Goal: Task Accomplishment & Management: Manage account settings

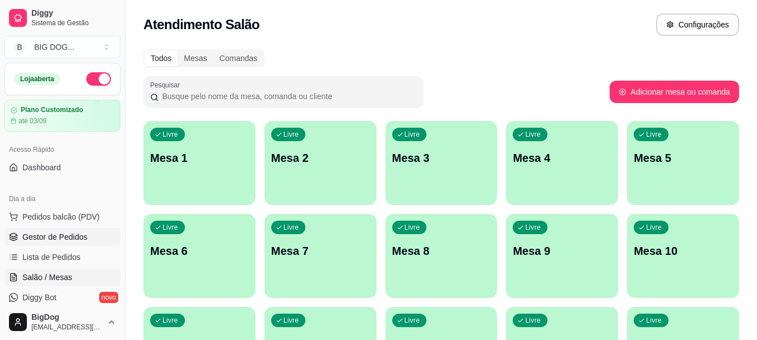
click at [69, 237] on span "Gestor de Pedidos" at bounding box center [54, 236] width 65 height 11
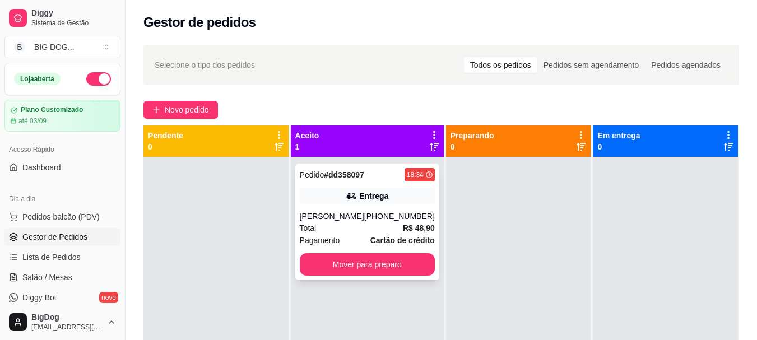
click at [330, 237] on span "Pagamento" at bounding box center [320, 240] width 40 height 12
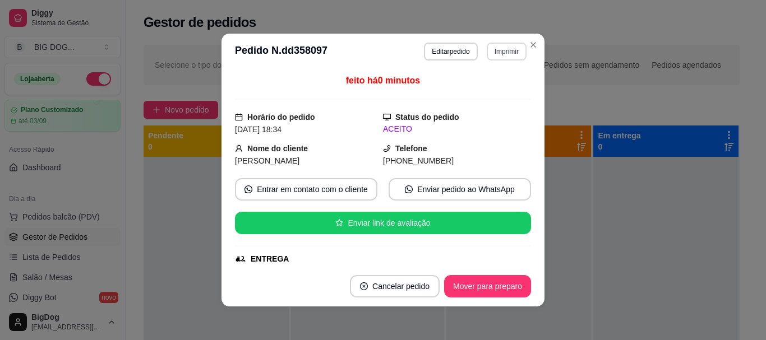
click at [509, 55] on button "Imprimir" at bounding box center [506, 52] width 40 height 18
click at [479, 94] on button "IMPRESSORA" at bounding box center [482, 91] width 81 height 18
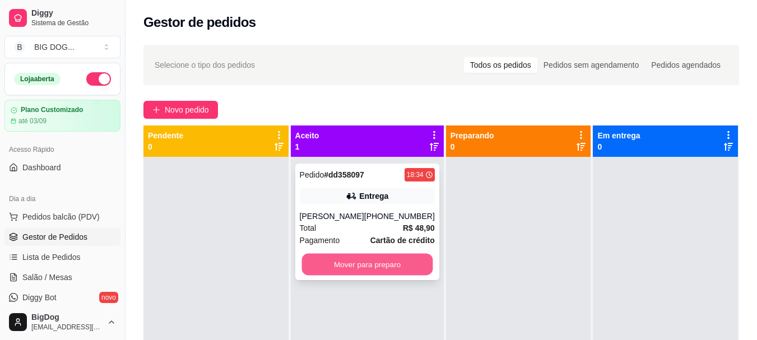
click at [377, 265] on button "Mover para preparo" at bounding box center [367, 265] width 131 height 22
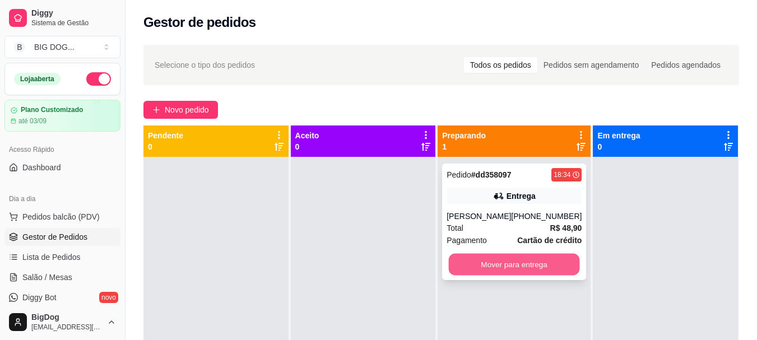
click at [517, 266] on button "Mover para entrega" at bounding box center [514, 265] width 131 height 22
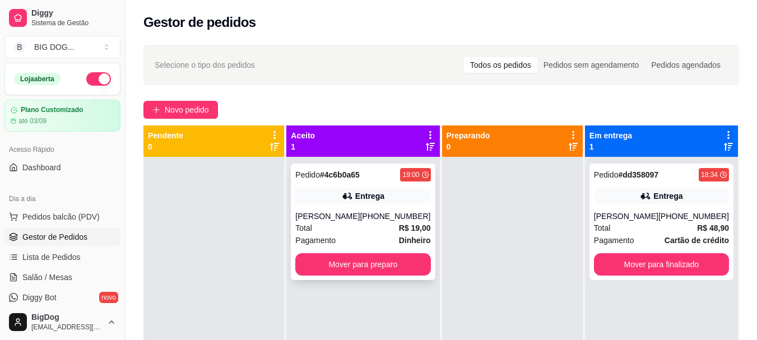
click at [352, 213] on div "[PERSON_NAME]" at bounding box center [327, 216] width 64 height 11
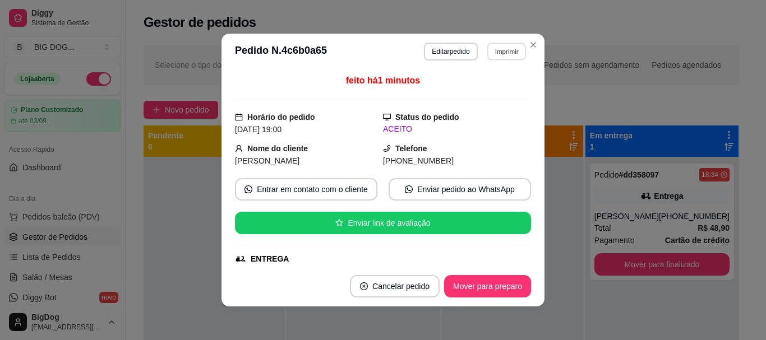
click at [507, 46] on button "Imprimir" at bounding box center [506, 51] width 39 height 17
click at [486, 89] on button "IMPRESSORA" at bounding box center [482, 91] width 81 height 18
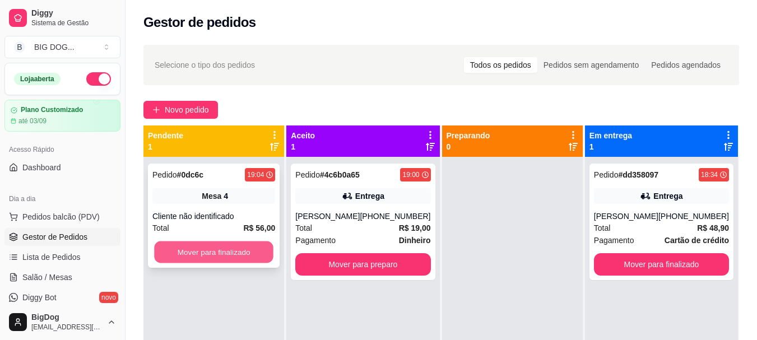
click at [228, 255] on button "Mover para finalizado" at bounding box center [213, 253] width 119 height 22
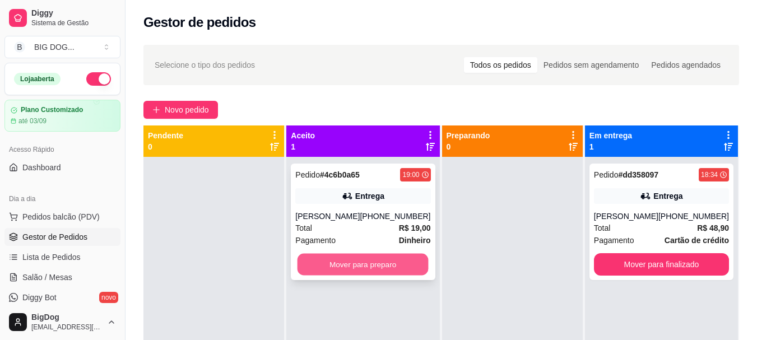
click at [373, 262] on button "Mover para preparo" at bounding box center [363, 265] width 131 height 22
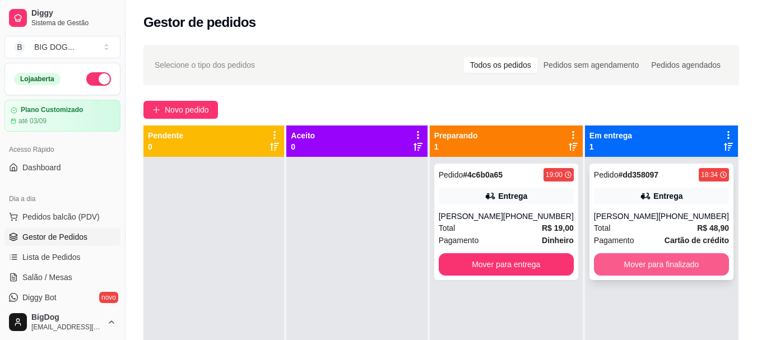
click at [683, 262] on button "Mover para finalizado" at bounding box center [661, 264] width 135 height 22
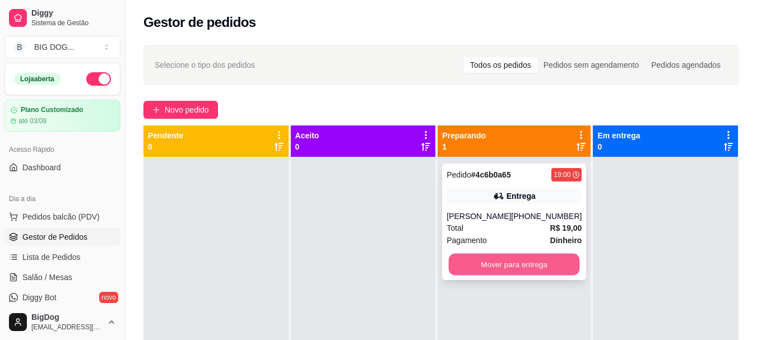
click at [544, 263] on button "Mover para entrega" at bounding box center [514, 265] width 131 height 22
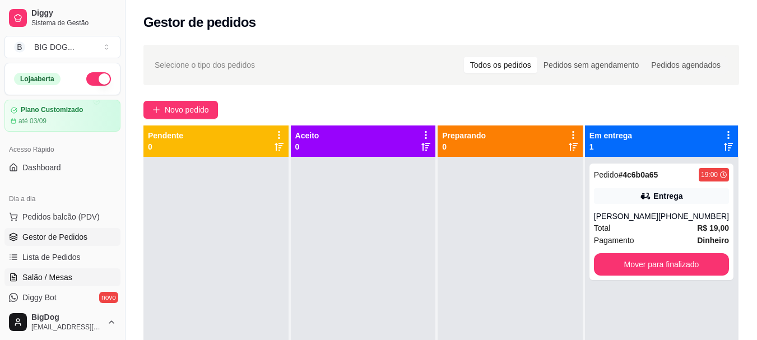
click at [58, 270] on link "Salão / Mesas" at bounding box center [62, 277] width 116 height 18
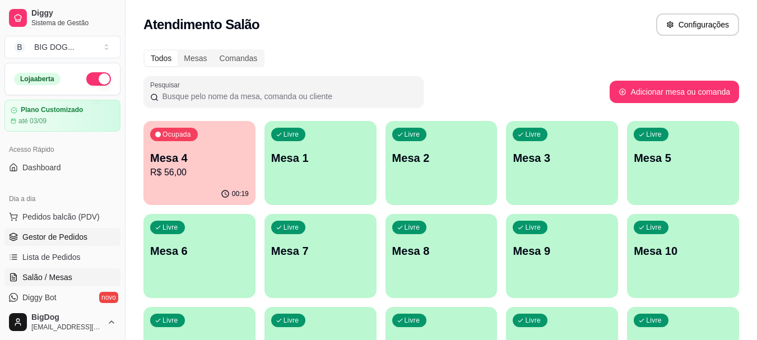
click at [65, 232] on span "Gestor de Pedidos" at bounding box center [54, 236] width 65 height 11
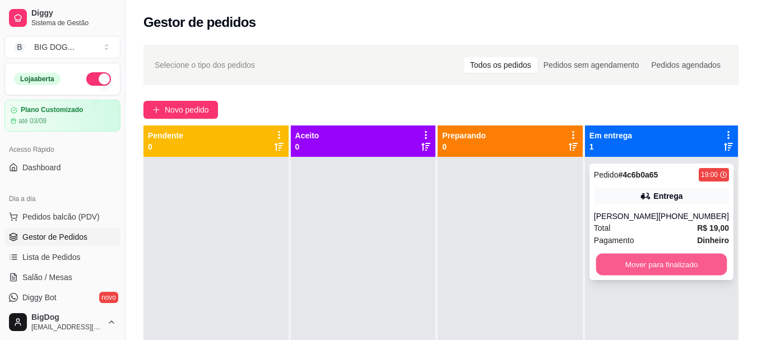
click at [640, 267] on button "Mover para finalizado" at bounding box center [661, 265] width 131 height 22
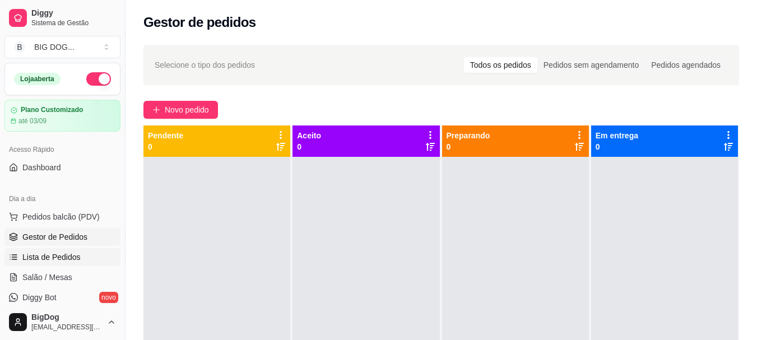
click at [48, 256] on span "Lista de Pedidos" at bounding box center [51, 257] width 58 height 11
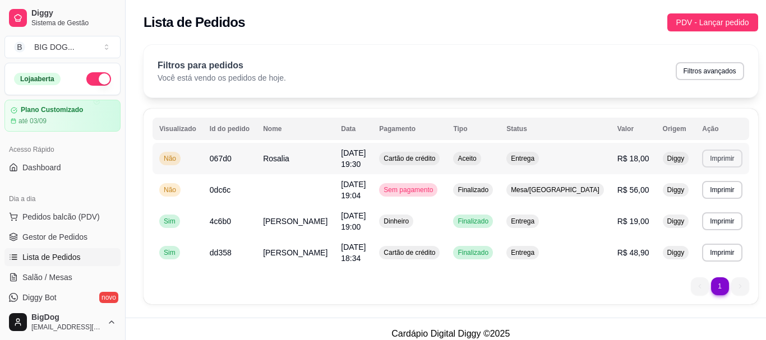
click at [706, 157] on button "Imprimir" at bounding box center [722, 159] width 40 height 18
click at [694, 194] on button "IMPRESSORA" at bounding box center [690, 195] width 78 height 17
click at [39, 232] on span "Gestor de Pedidos" at bounding box center [54, 236] width 65 height 11
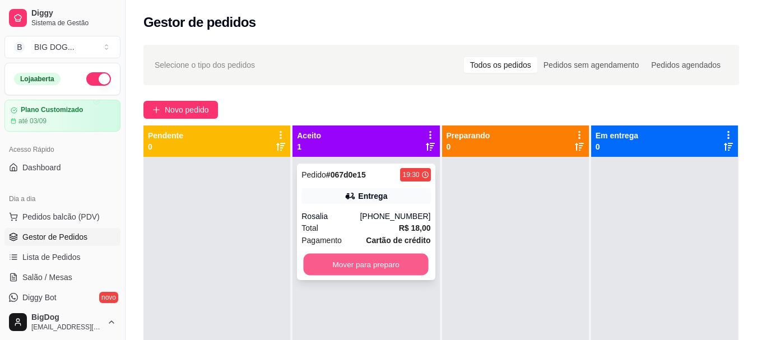
click at [368, 254] on button "Mover para preparo" at bounding box center [366, 265] width 125 height 22
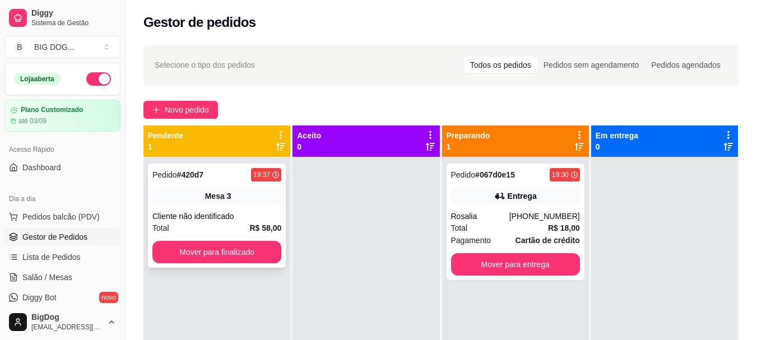
click at [227, 192] on div "3" at bounding box center [229, 196] width 4 height 11
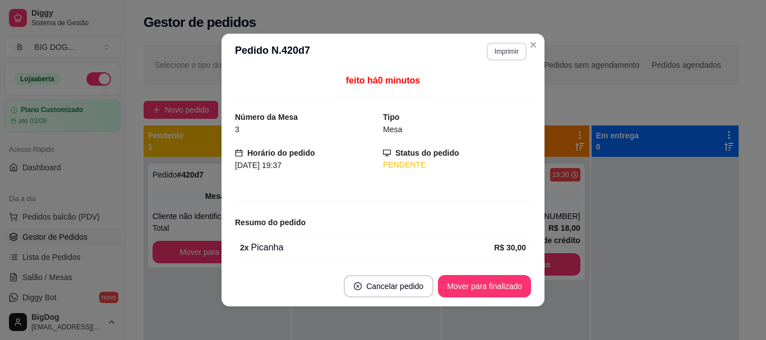
click at [500, 49] on button "Imprimir" at bounding box center [506, 52] width 40 height 18
click at [498, 89] on button "IMPRESSORA" at bounding box center [482, 90] width 78 height 17
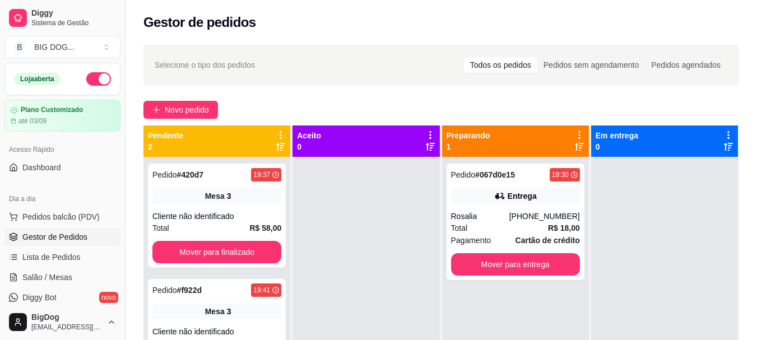
click at [214, 340] on html "Diggy Sistema de Gestão B BIG DOG ... Loja aberta Plano Customizado até 03/09 A…" at bounding box center [378, 170] width 757 height 340
click at [204, 208] on div "Pedido # 420d7 19:37 Mesa 3 Cliente não identificado Total R$ 58,00 Mover para …" at bounding box center [217, 216] width 138 height 104
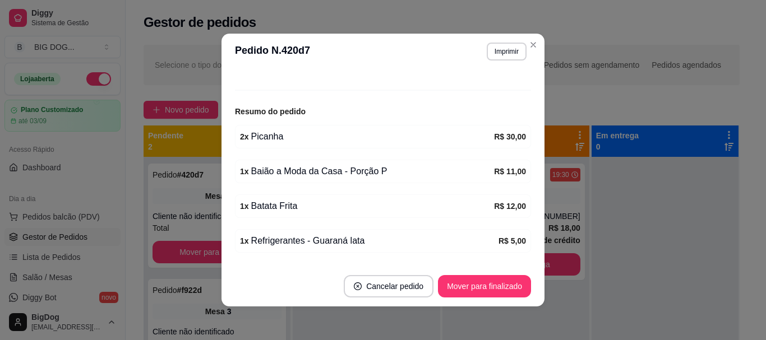
scroll to position [146, 0]
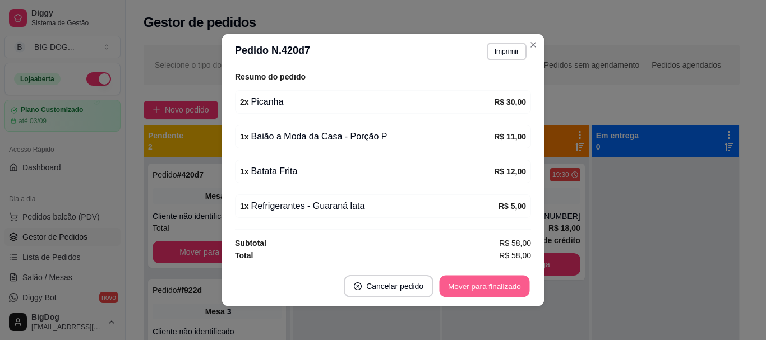
click at [465, 287] on button "Mover para finalizado" at bounding box center [484, 287] width 90 height 22
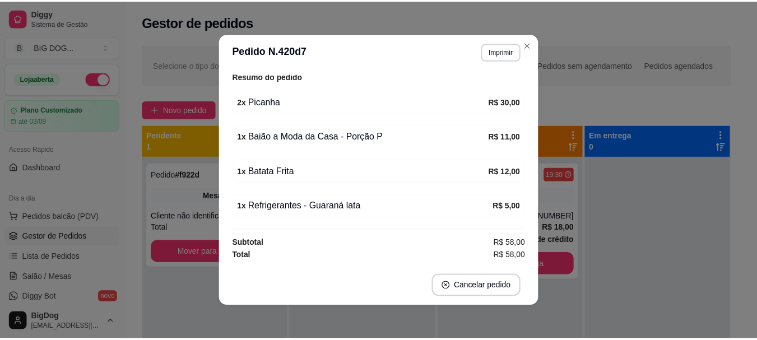
scroll to position [109, 0]
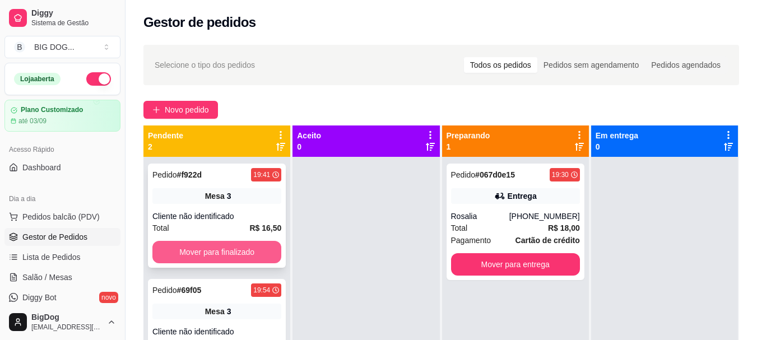
click at [248, 252] on button "Mover para finalizado" at bounding box center [216, 252] width 129 height 22
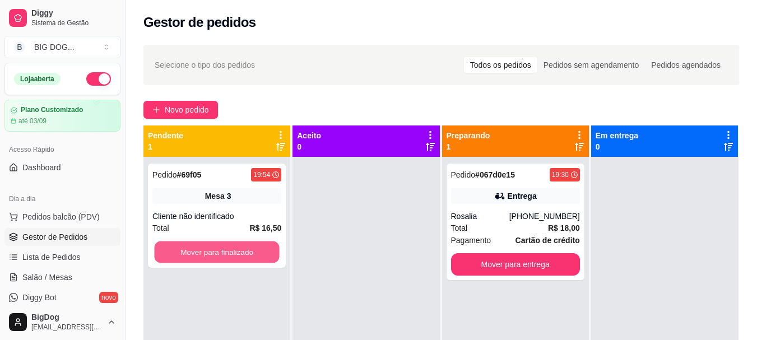
click at [248, 252] on button "Mover para finalizado" at bounding box center [216, 253] width 125 height 22
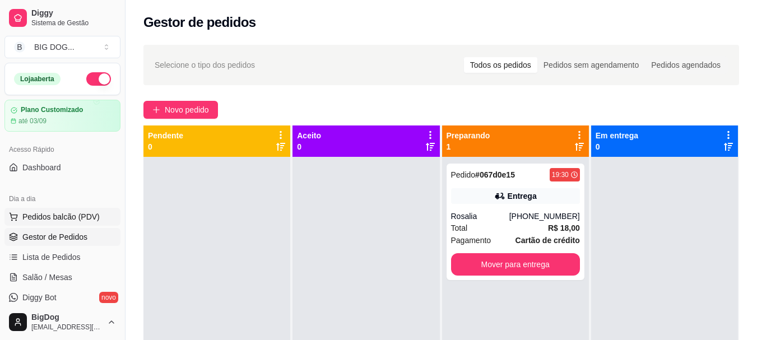
click at [72, 215] on span "Pedidos balcão (PDV)" at bounding box center [60, 216] width 77 height 11
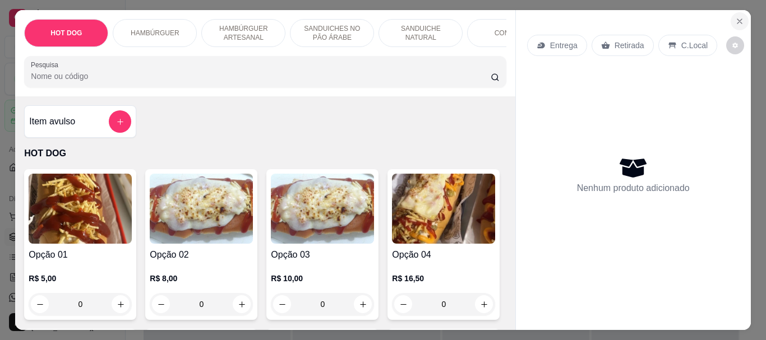
click at [737, 19] on icon "Close" at bounding box center [739, 21] width 4 height 4
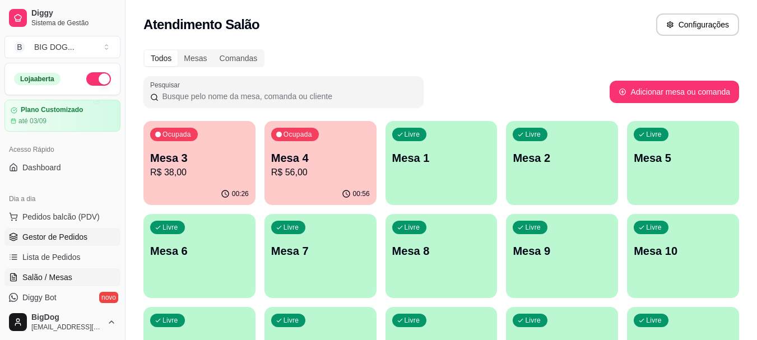
click at [52, 244] on link "Gestor de Pedidos" at bounding box center [62, 237] width 116 height 18
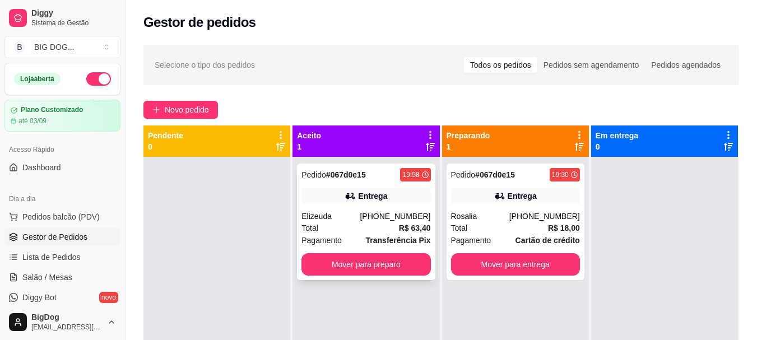
click at [383, 241] on strong "Transferência Pix" at bounding box center [398, 240] width 65 height 9
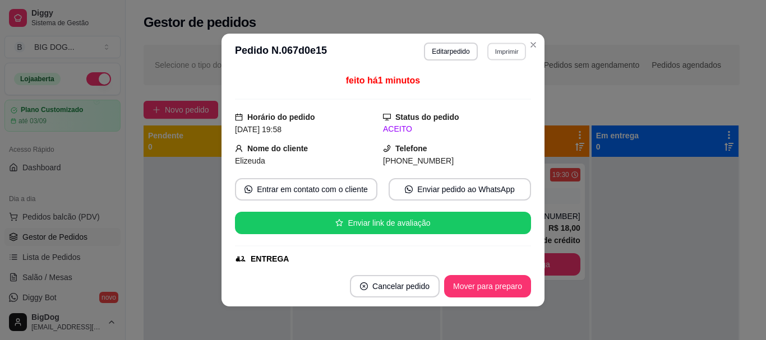
click at [494, 60] on button "Imprimir" at bounding box center [506, 51] width 39 height 17
click at [484, 91] on button "IMPRESSORA" at bounding box center [482, 90] width 78 height 17
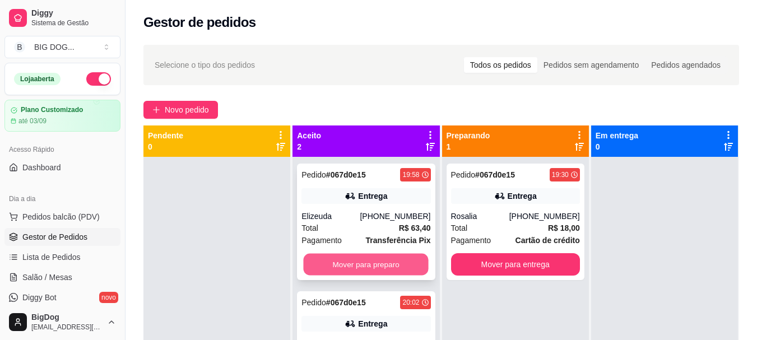
click at [339, 259] on button "Mover para preparo" at bounding box center [366, 265] width 125 height 22
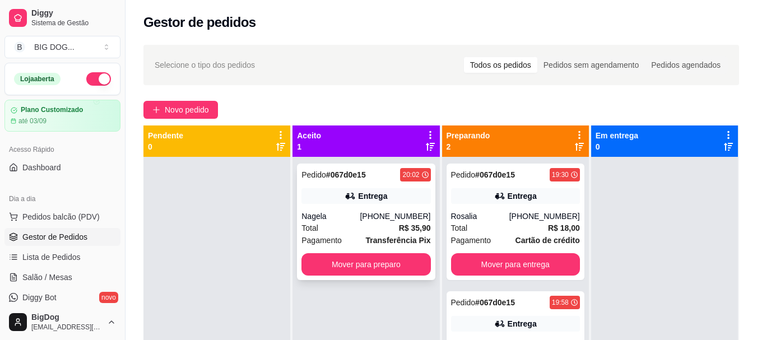
click at [373, 229] on div "Total R$ 35,90" at bounding box center [366, 228] width 129 height 12
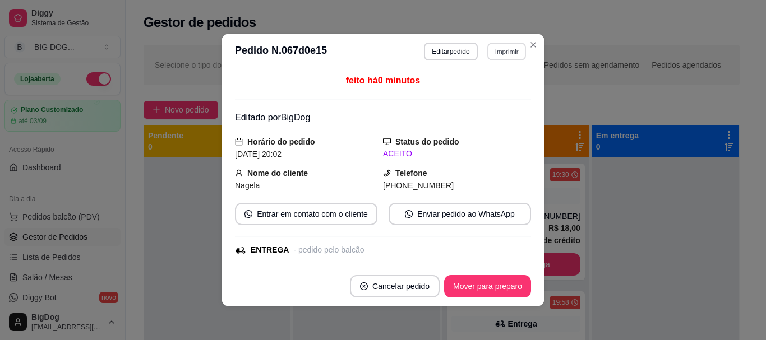
click at [511, 52] on button "Imprimir" at bounding box center [506, 51] width 39 height 17
click at [488, 87] on button "IMPRESSORA" at bounding box center [482, 90] width 78 height 17
click at [514, 50] on button "Imprimir" at bounding box center [506, 52] width 40 height 18
click at [470, 95] on button "IMPRESSORA" at bounding box center [482, 90] width 78 height 17
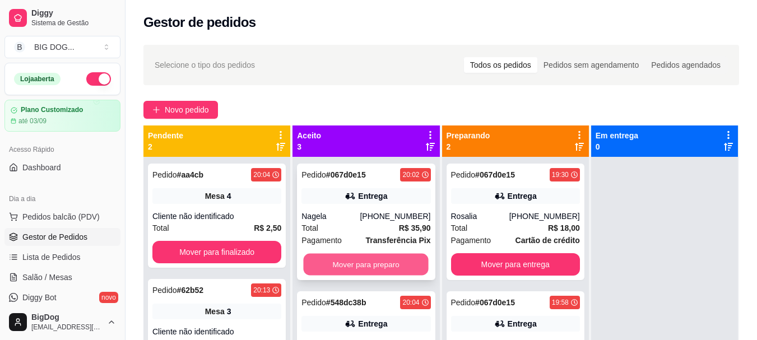
click at [352, 264] on button "Mover para preparo" at bounding box center [366, 265] width 125 height 22
click at [353, 271] on button "Mover para preparo" at bounding box center [366, 265] width 125 height 22
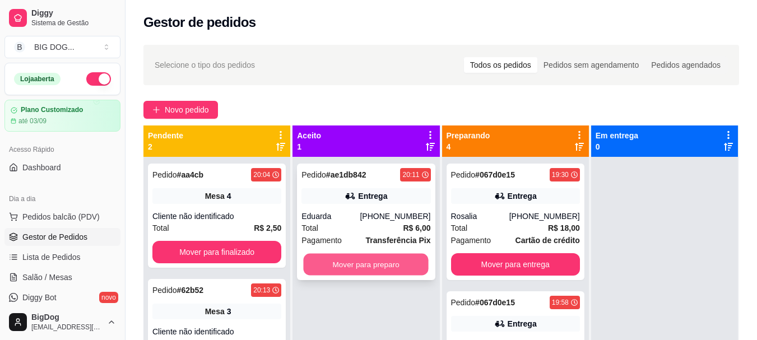
click at [353, 271] on button "Mover para preparo" at bounding box center [366, 265] width 125 height 22
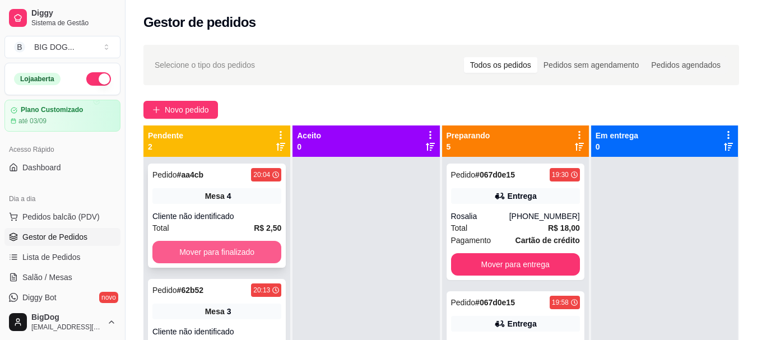
click at [245, 254] on button "Mover para finalizado" at bounding box center [216, 252] width 129 height 22
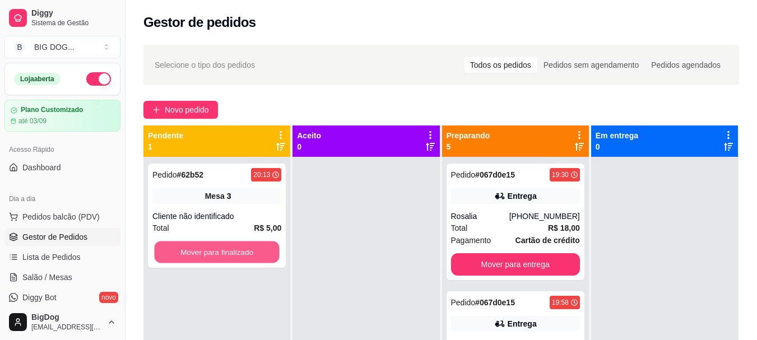
click at [245, 254] on button "Mover para finalizado" at bounding box center [216, 253] width 125 height 22
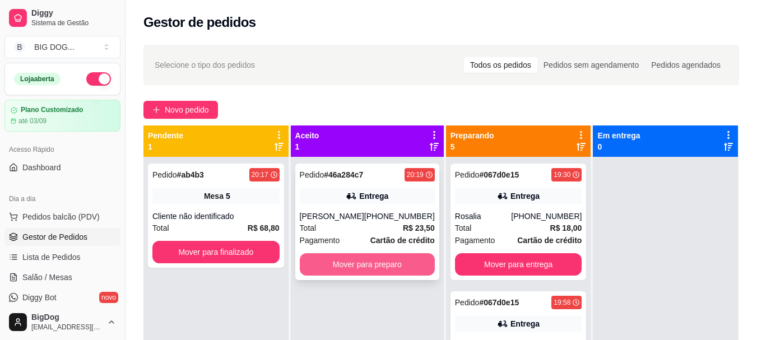
click at [390, 270] on button "Mover para preparo" at bounding box center [367, 264] width 135 height 22
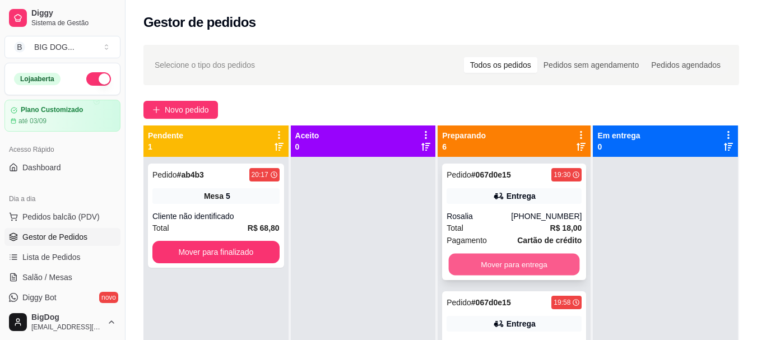
click at [516, 269] on button "Mover para entrega" at bounding box center [514, 265] width 131 height 22
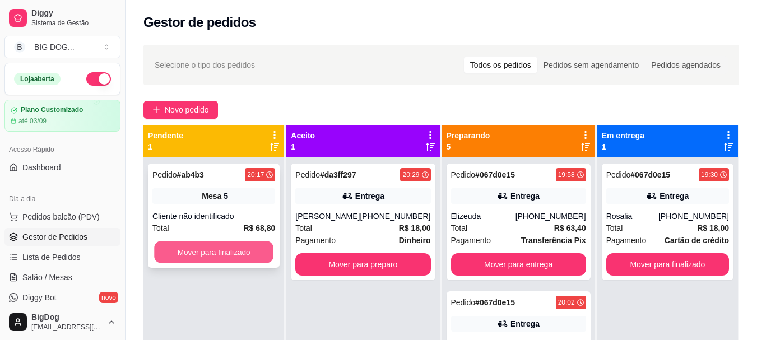
click at [179, 256] on button "Mover para finalizado" at bounding box center [213, 253] width 119 height 22
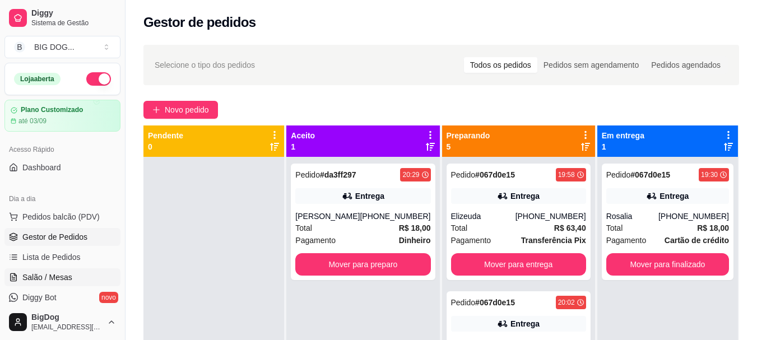
click at [61, 273] on span "Salão / Mesas" at bounding box center [47, 277] width 50 height 11
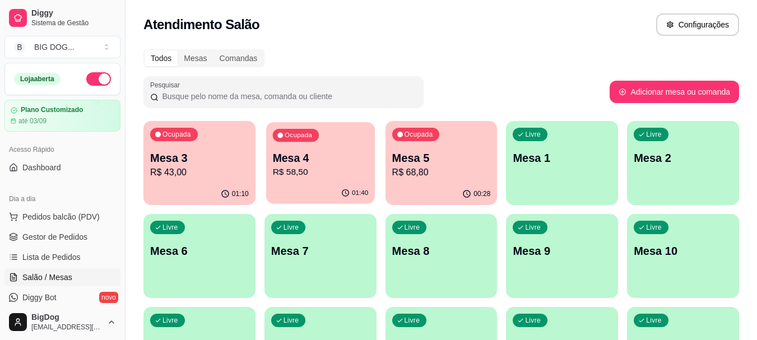
click at [328, 178] on p "R$ 58,50" at bounding box center [320, 172] width 96 height 13
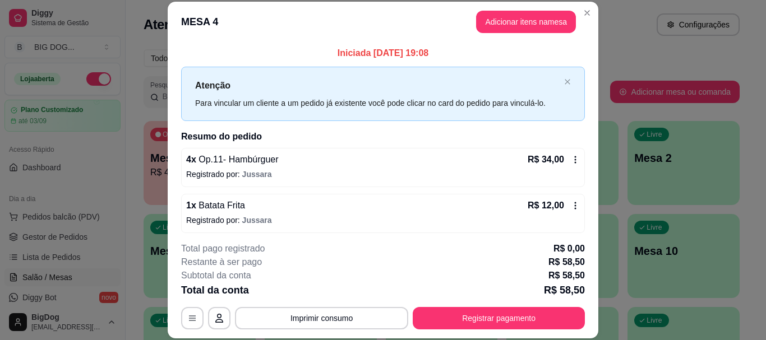
scroll to position [142, 0]
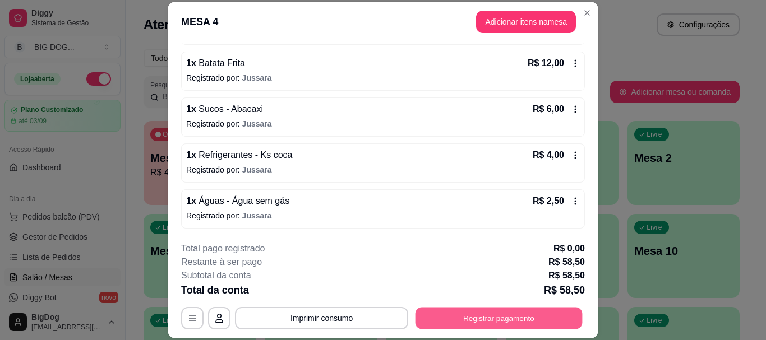
click at [489, 314] on button "Registrar pagamento" at bounding box center [498, 319] width 167 height 22
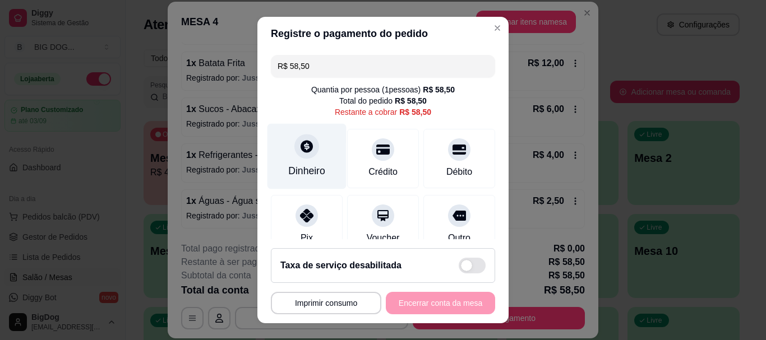
click at [320, 155] on div "Dinheiro" at bounding box center [306, 157] width 79 height 66
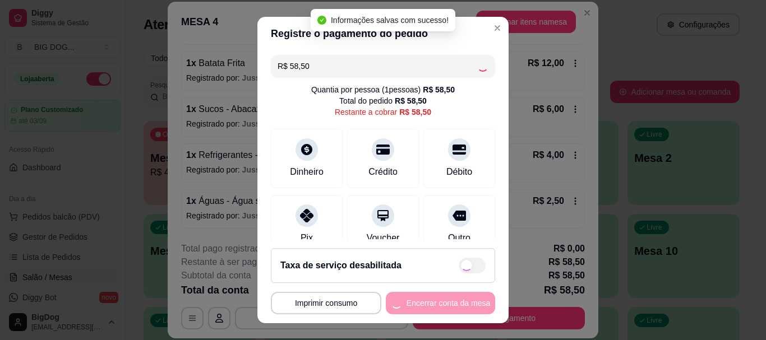
type input "R$ 0,00"
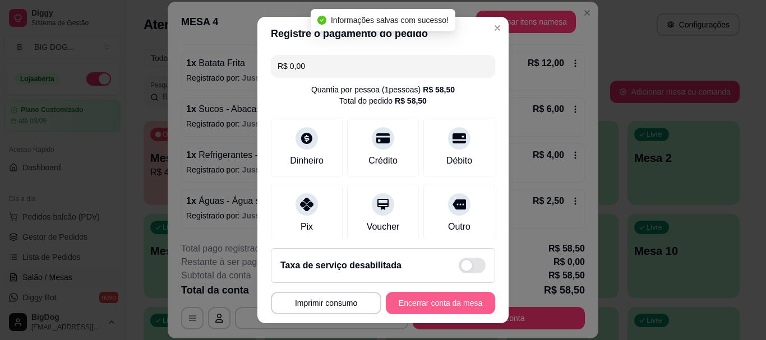
click at [423, 303] on button "Encerrar conta da mesa" at bounding box center [440, 303] width 109 height 22
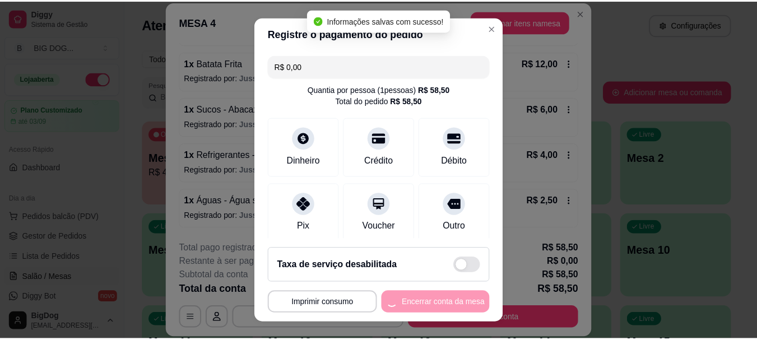
scroll to position [0, 0]
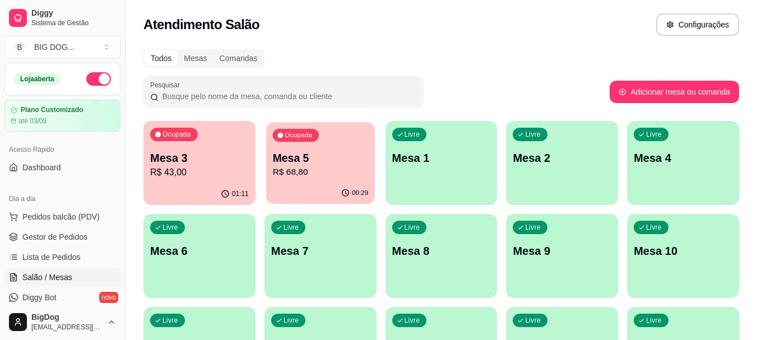
click at [323, 159] on p "Mesa 5" at bounding box center [320, 158] width 96 height 15
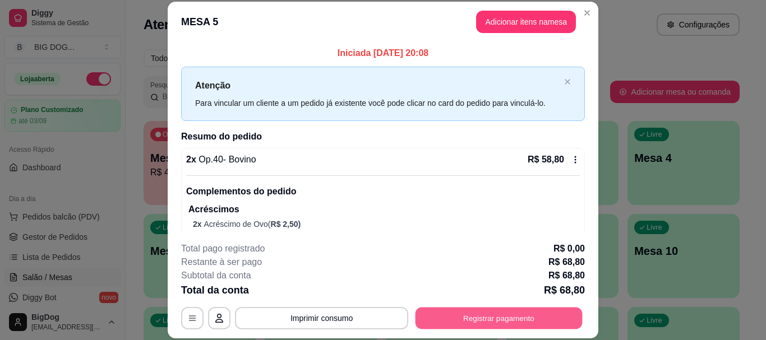
click at [534, 322] on button "Registrar pagamento" at bounding box center [498, 319] width 167 height 22
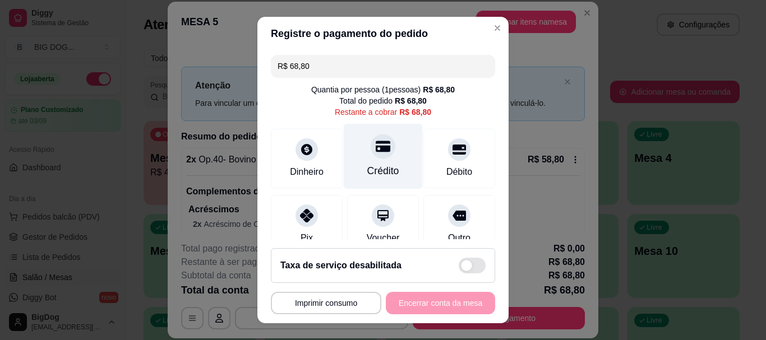
click at [375, 140] on icon at bounding box center [382, 147] width 15 height 15
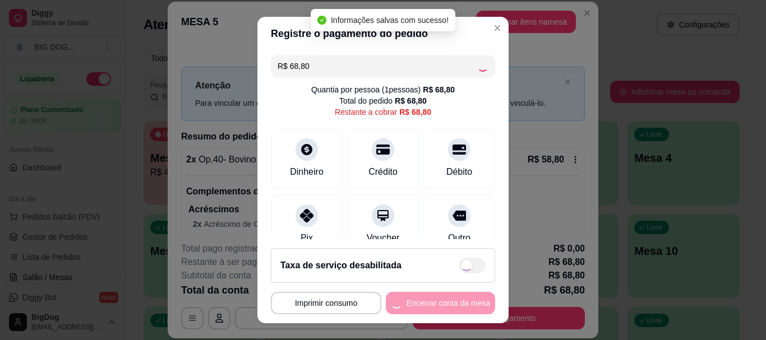
type input "R$ 0,00"
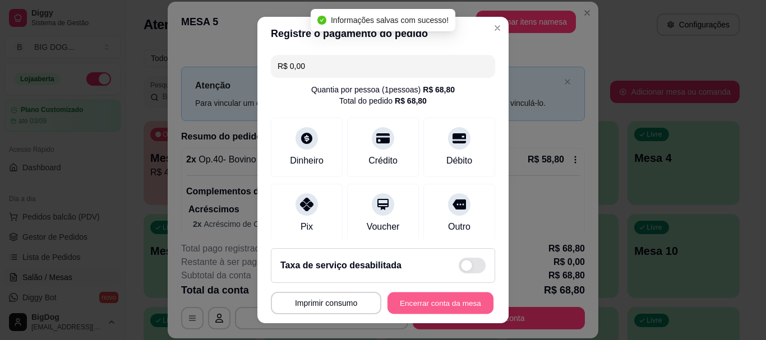
click at [425, 297] on button "Encerrar conta da mesa" at bounding box center [440, 303] width 106 height 22
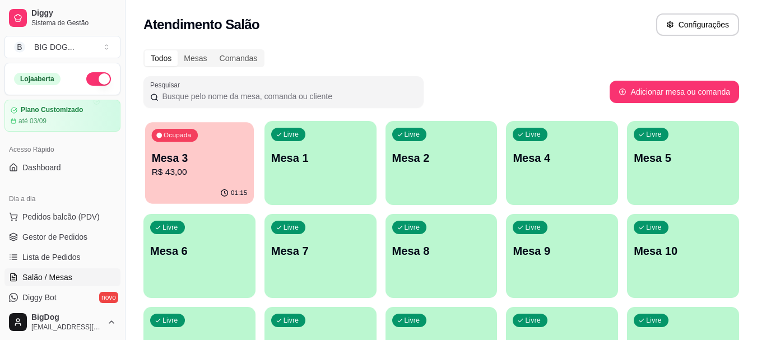
click at [178, 162] on p "Mesa 3" at bounding box center [200, 158] width 96 height 15
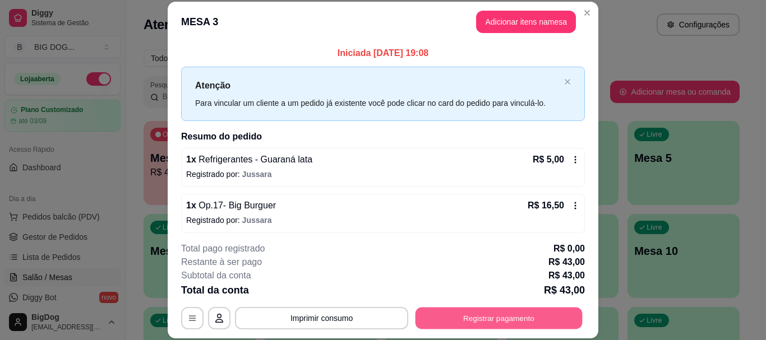
click at [462, 309] on button "Registrar pagamento" at bounding box center [498, 319] width 167 height 22
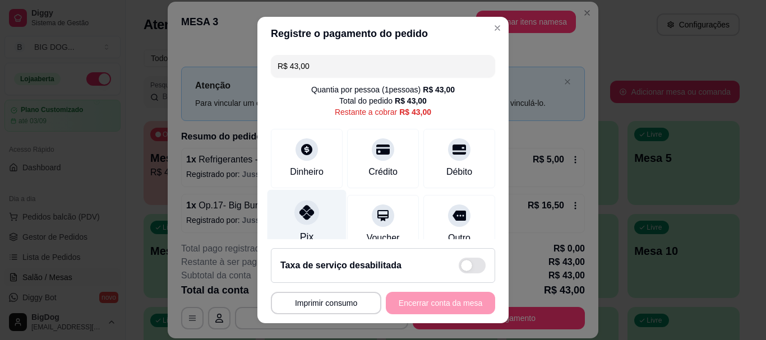
click at [299, 214] on icon at bounding box center [306, 213] width 15 height 15
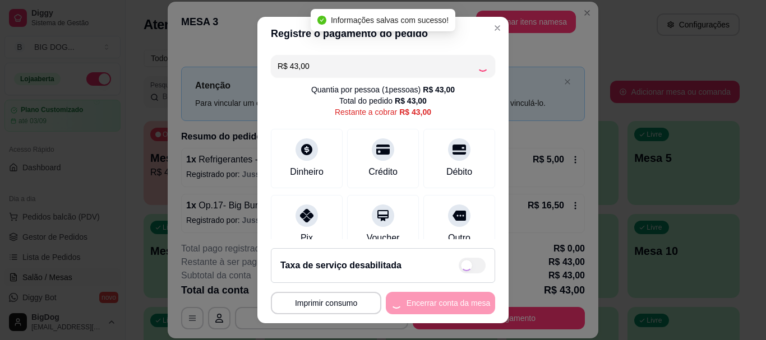
type input "R$ 0,00"
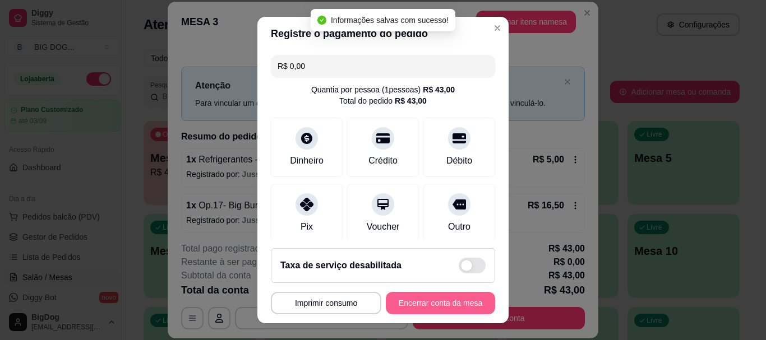
click at [416, 303] on button "Encerrar conta da mesa" at bounding box center [440, 303] width 109 height 22
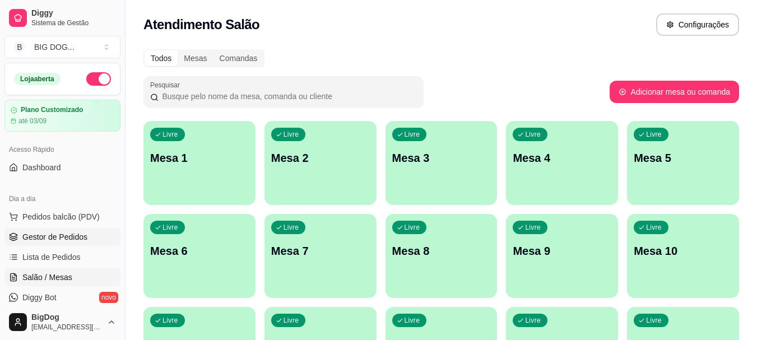
click at [56, 234] on span "Gestor de Pedidos" at bounding box center [54, 236] width 65 height 11
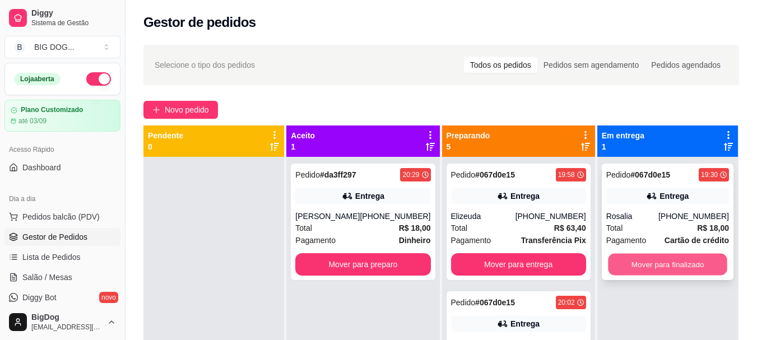
click at [634, 266] on button "Mover para finalizado" at bounding box center [667, 265] width 119 height 22
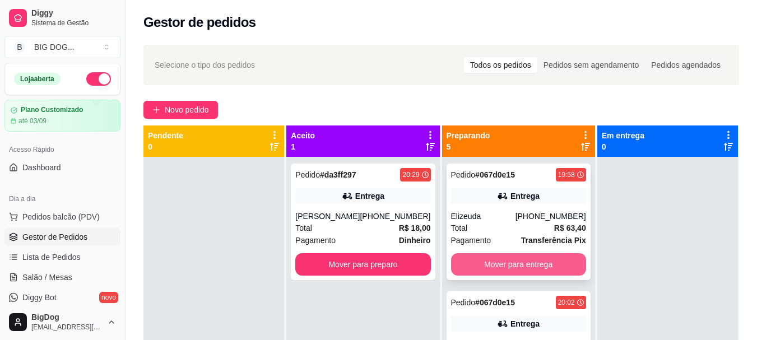
click at [539, 266] on button "Mover para entrega" at bounding box center [518, 264] width 135 height 22
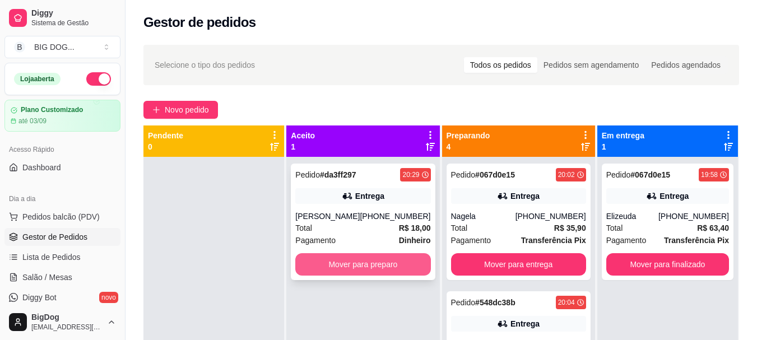
click at [388, 263] on button "Mover para preparo" at bounding box center [362, 264] width 135 height 22
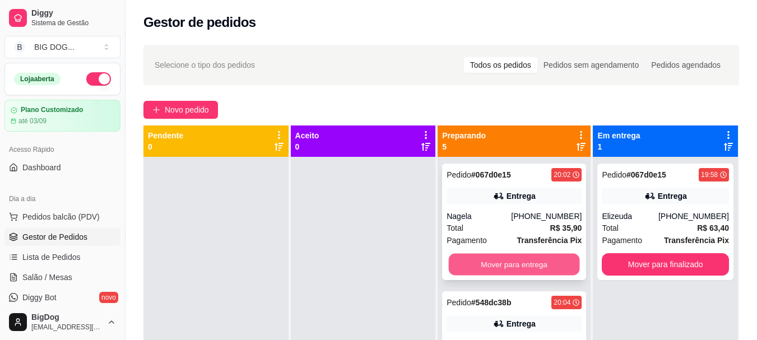
click at [548, 261] on button "Mover para entrega" at bounding box center [514, 265] width 131 height 22
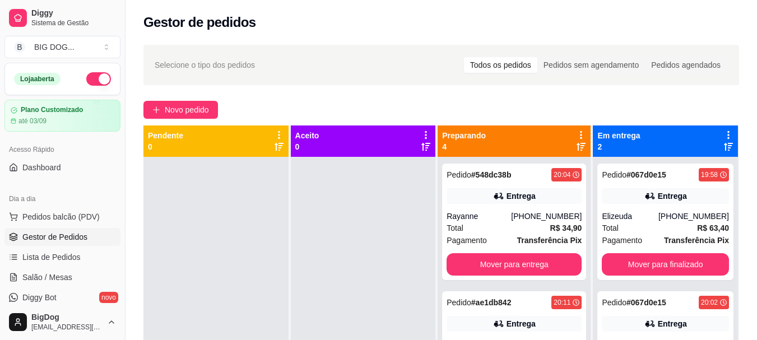
click at [548, 261] on button "Mover para entrega" at bounding box center [514, 264] width 135 height 22
click at [548, 261] on button "Mover para entrega" at bounding box center [514, 265] width 131 height 22
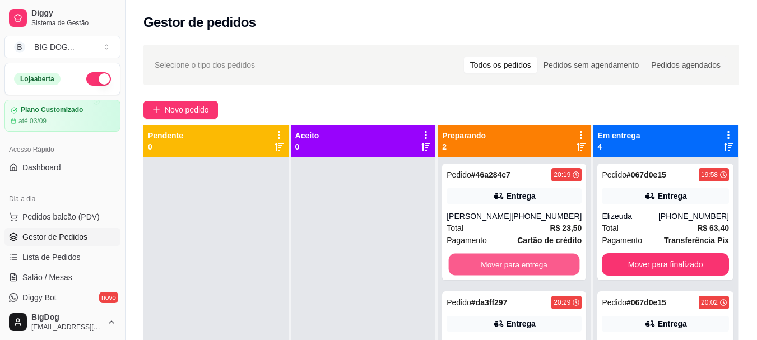
click at [548, 261] on button "Mover para entrega" at bounding box center [514, 265] width 131 height 22
